Goal: Task Accomplishment & Management: Manage account settings

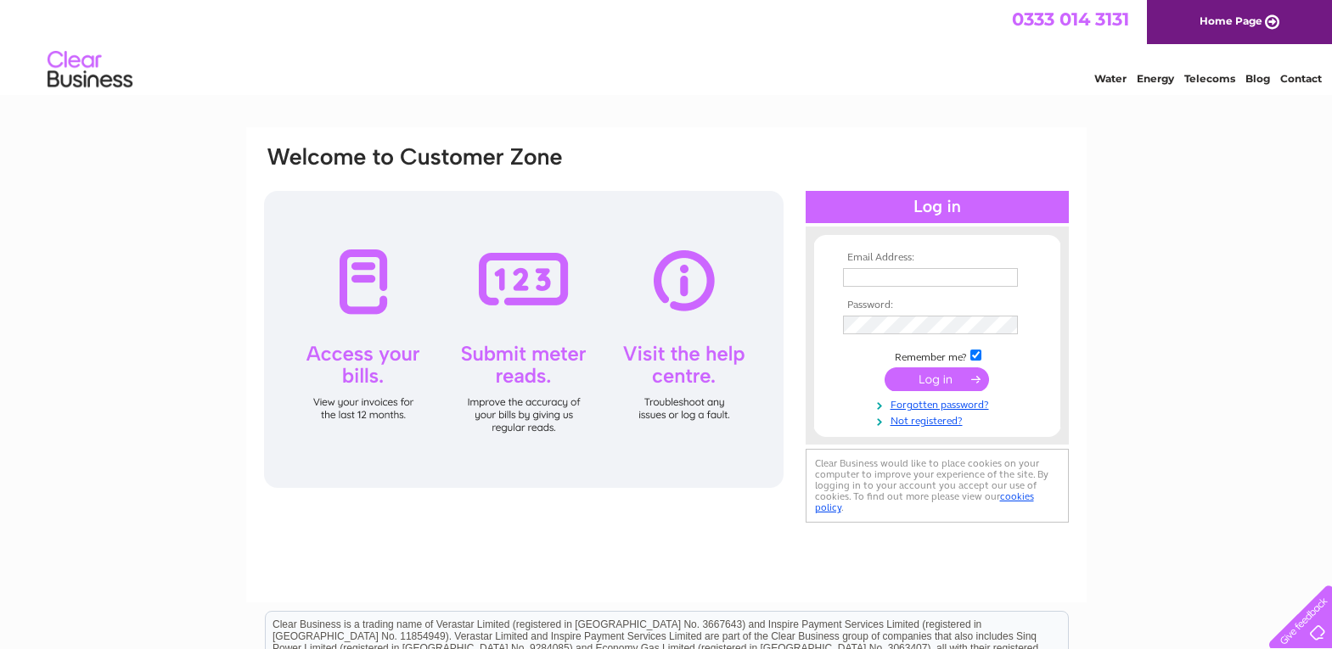
click at [855, 263] on th "Email Address:" at bounding box center [937, 258] width 197 height 12
click at [862, 270] on input "text" at bounding box center [931, 278] width 177 height 20
type input "george29riley@gmail.com"
click at [938, 377] on input "submit" at bounding box center [936, 381] width 104 height 24
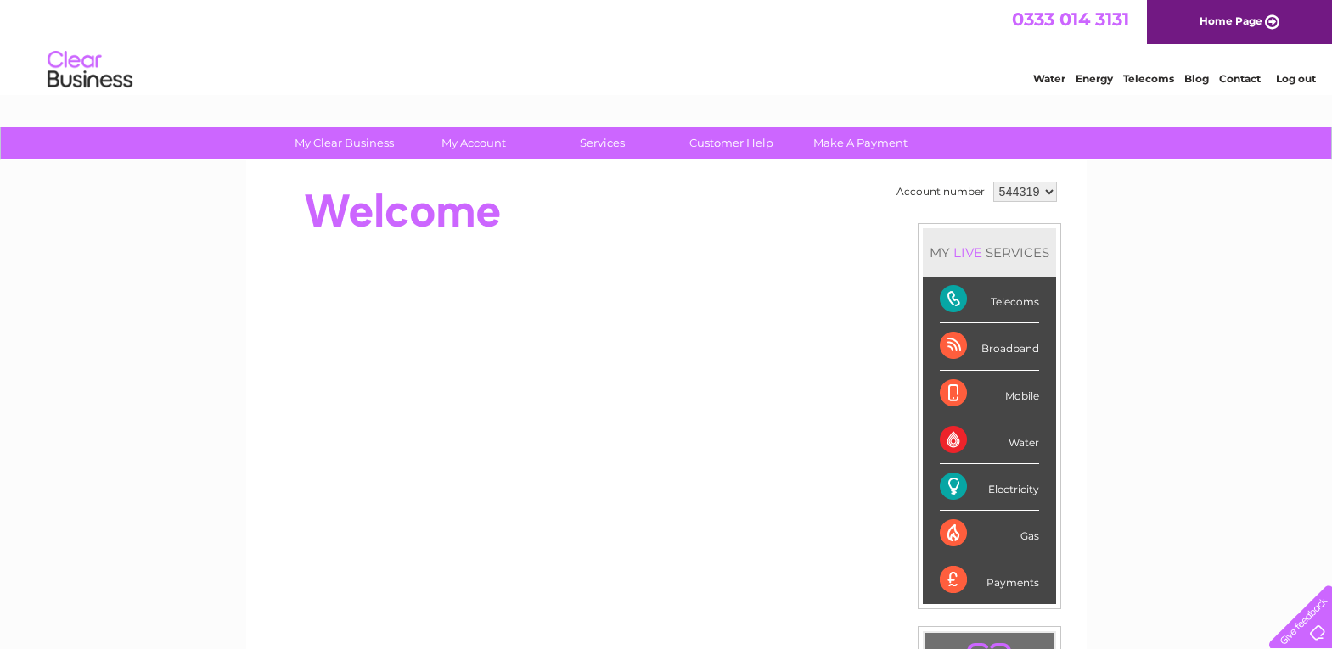
click at [1005, 489] on div "Electricity" at bounding box center [989, 487] width 99 height 47
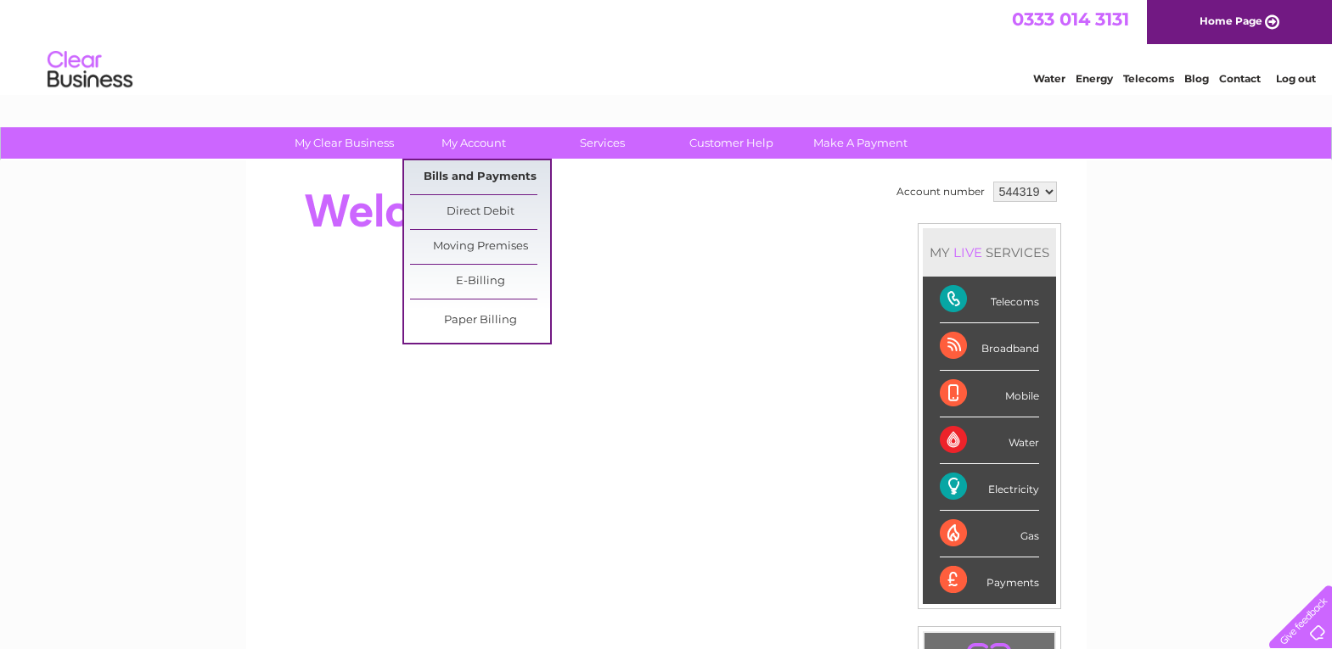
click at [481, 175] on link "Bills and Payments" at bounding box center [480, 177] width 140 height 34
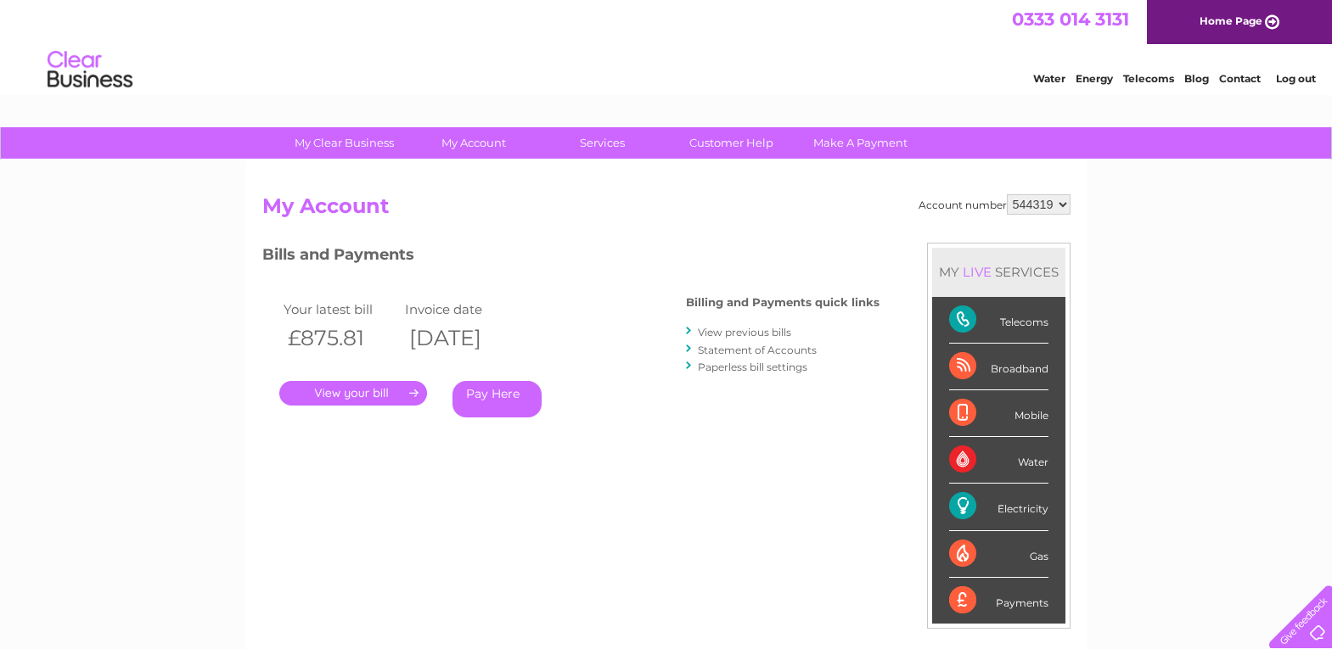
click at [372, 392] on link "." at bounding box center [353, 393] width 148 height 25
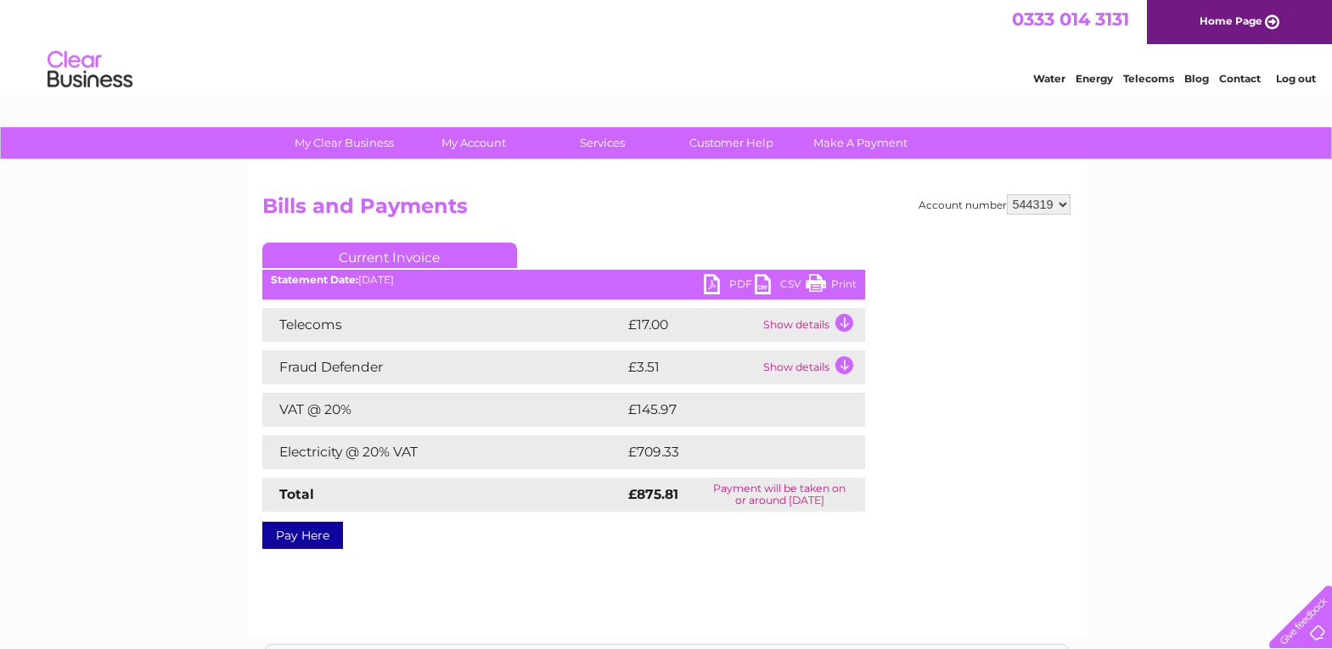
click at [814, 284] on link "Print" at bounding box center [831, 286] width 51 height 25
click at [1304, 76] on link "Log out" at bounding box center [1296, 78] width 40 height 13
